Goal: Check status

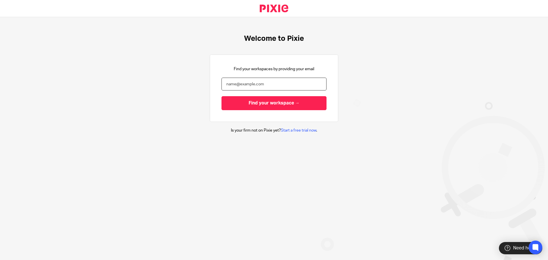
click at [246, 83] on input "email" at bounding box center [273, 84] width 105 height 13
click at [250, 86] on input "email" at bounding box center [273, 84] width 105 height 13
click at [245, 68] on p "Find your workspaces by providing your email" at bounding box center [274, 69] width 80 height 6
click at [247, 83] on input "email" at bounding box center [273, 84] width 105 height 13
paste input "[EMAIL_ADDRESS][DOMAIN_NAME]"
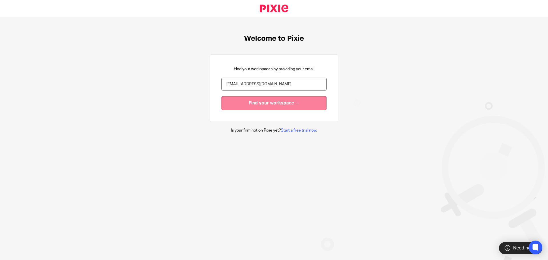
type input "[EMAIL_ADDRESS][DOMAIN_NAME]"
click at [248, 103] on input "Find your workspace →" at bounding box center [273, 103] width 105 height 14
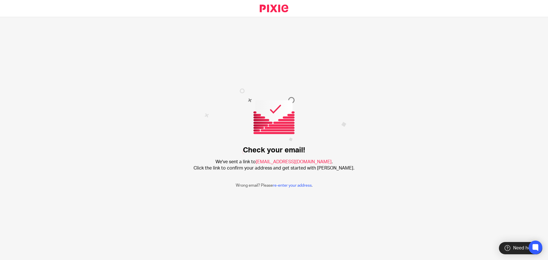
click at [165, 82] on div "Check your email! We've sent a link to [EMAIL_ADDRESS][DOMAIN_NAME] . Click the…" at bounding box center [274, 138] width 548 height 243
click at [164, 159] on div "Check your email! We've sent a link to [EMAIL_ADDRESS][DOMAIN_NAME] . Click the…" at bounding box center [274, 138] width 548 height 243
